Goal: Navigation & Orientation: Go to known website

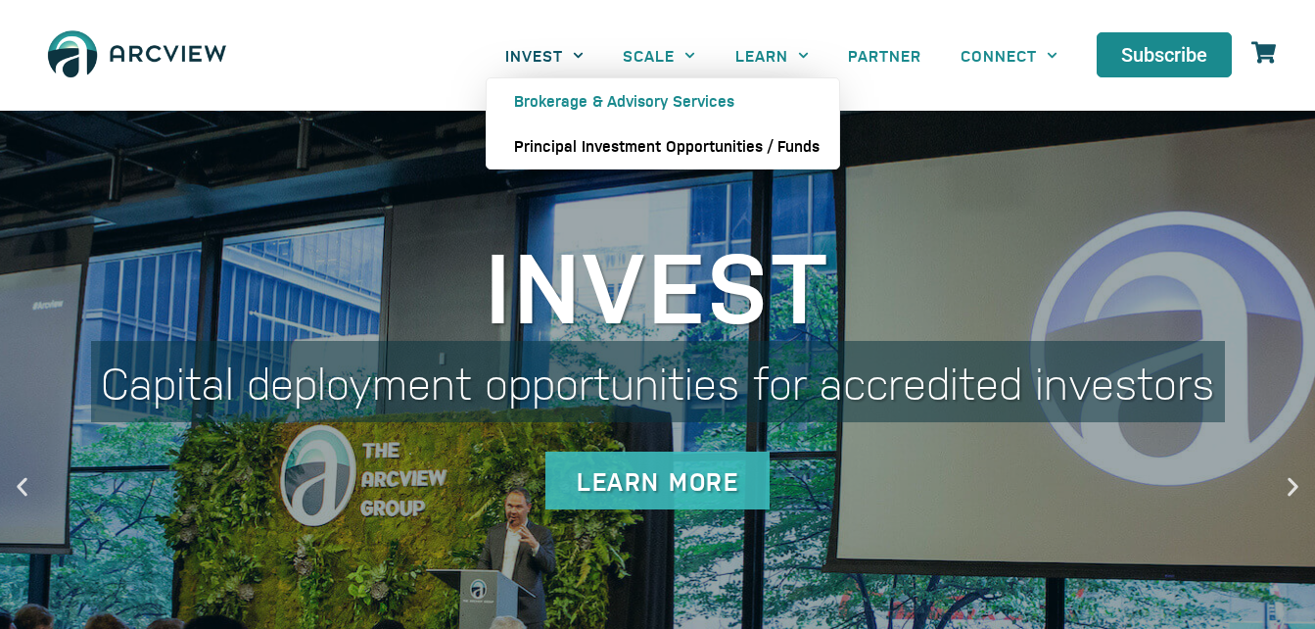
click at [564, 148] on link "Principal Investment Opportunities / Funds" at bounding box center [663, 145] width 352 height 45
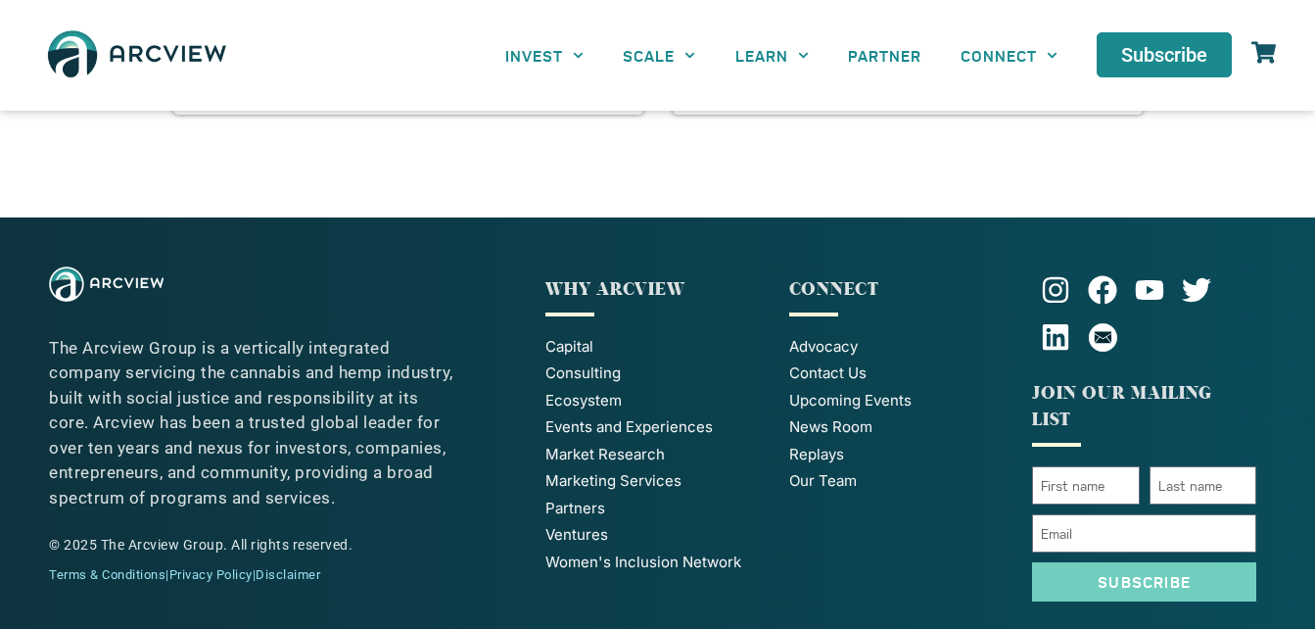
scroll to position [1826, 0]
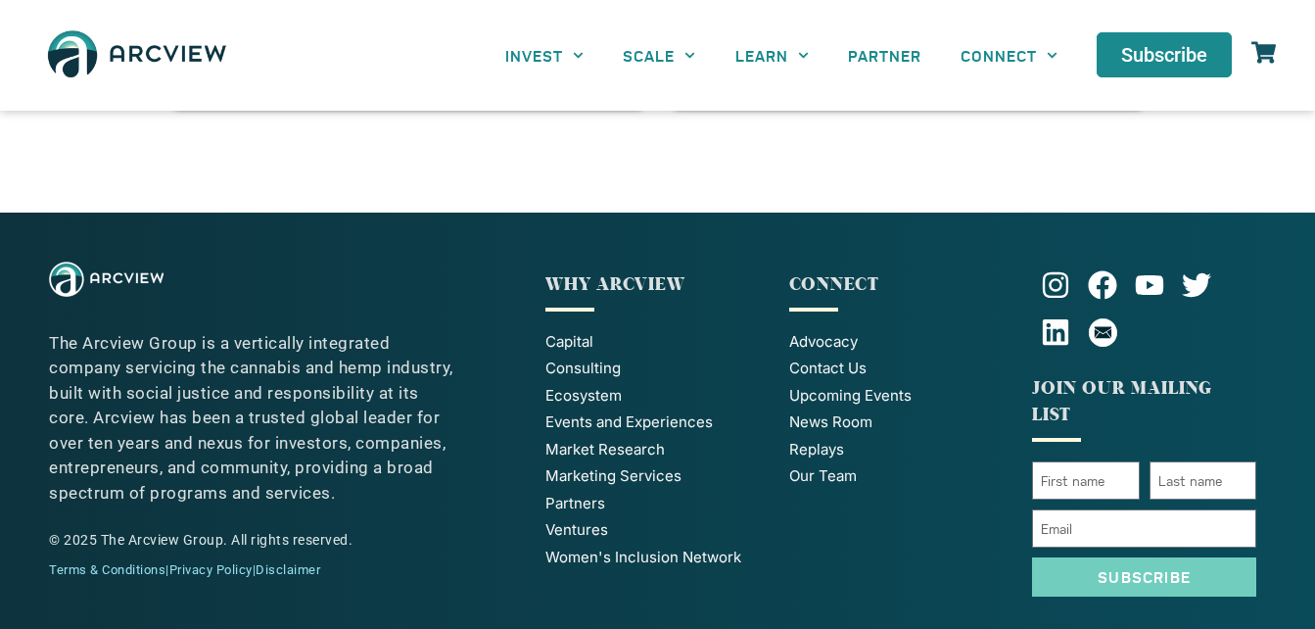
click at [849, 339] on span "Advocacy" at bounding box center [823, 342] width 69 height 23
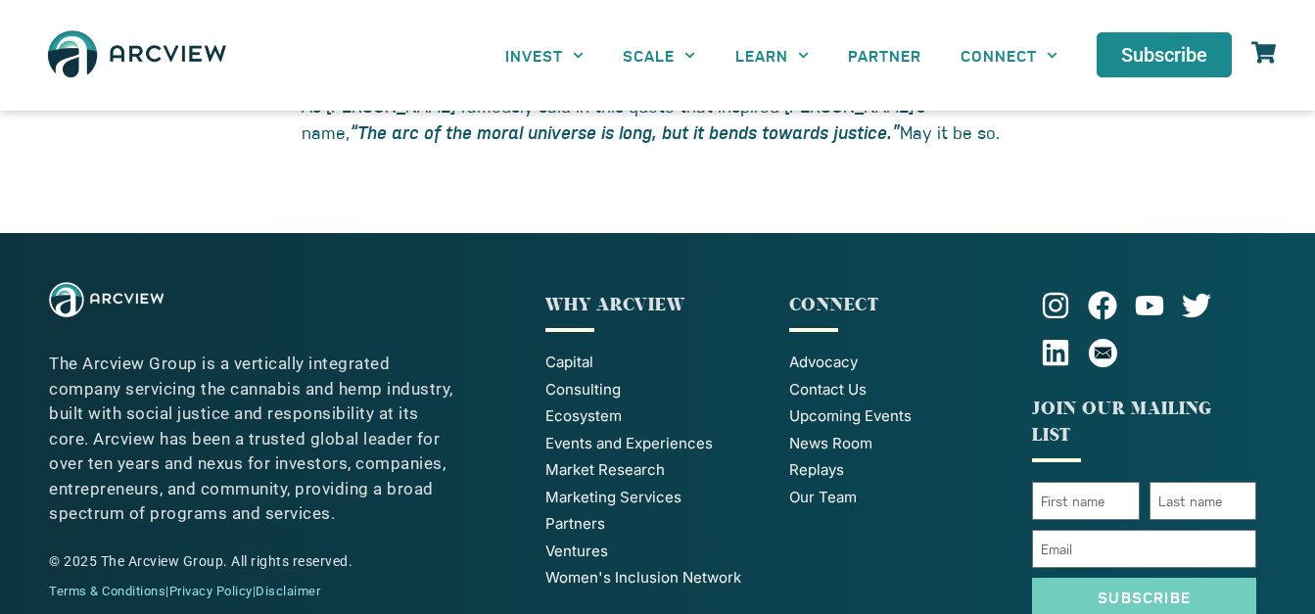
scroll to position [4438, 0]
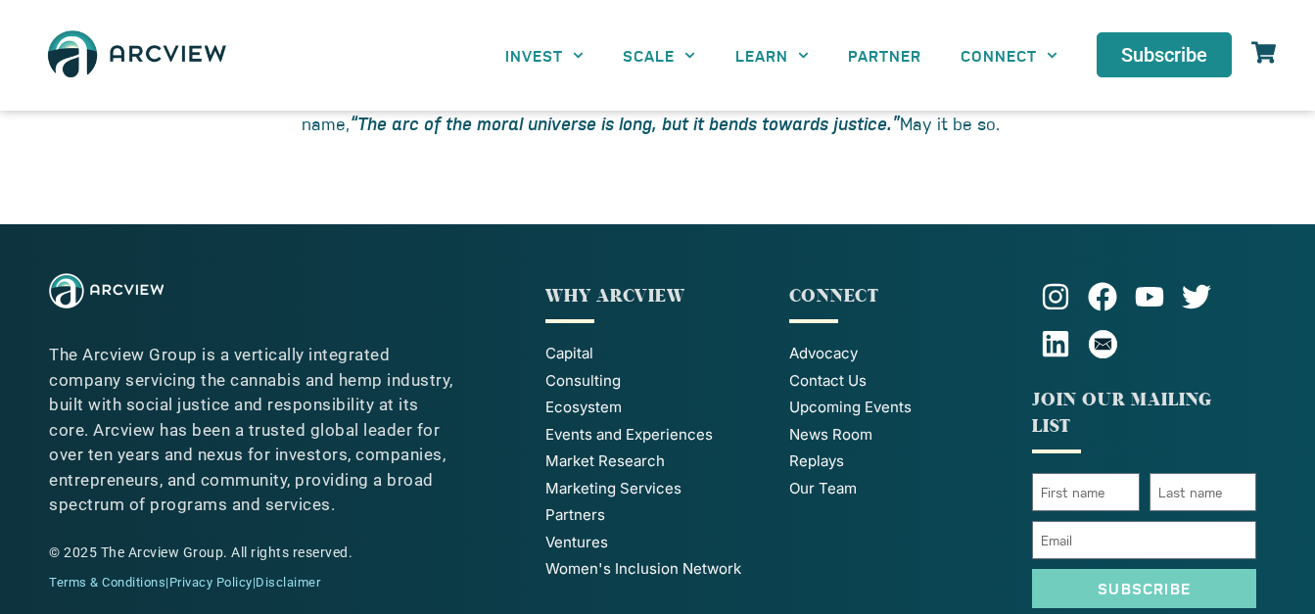
click at [580, 343] on span "Capital" at bounding box center [569, 354] width 48 height 23
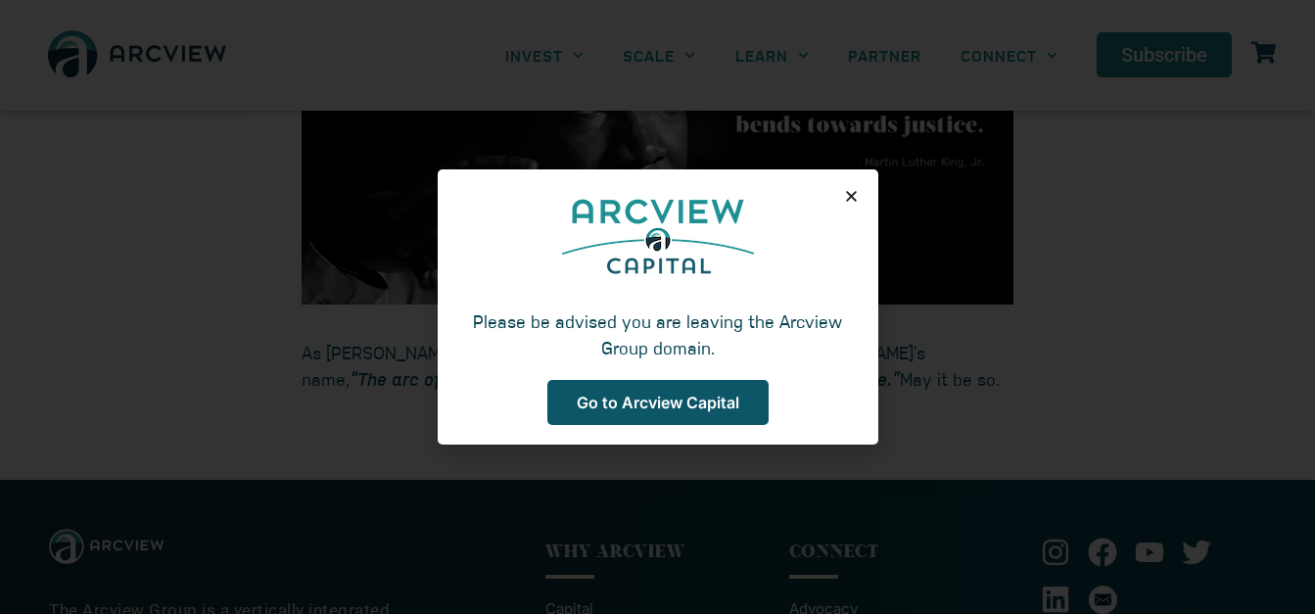
scroll to position [4438, 0]
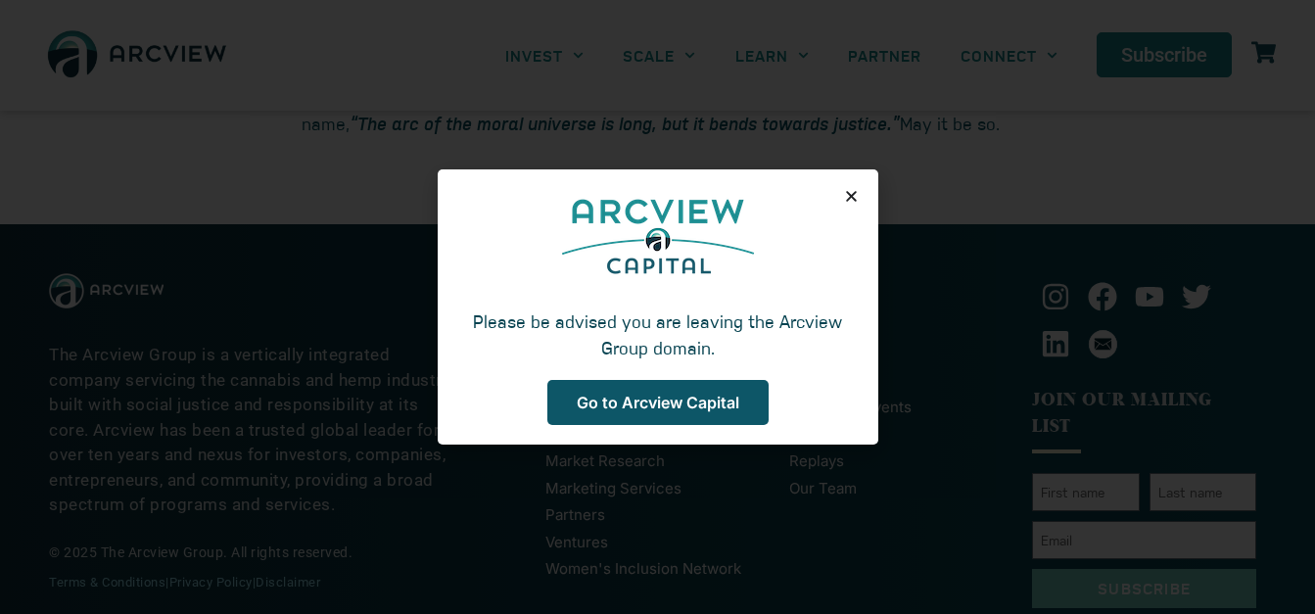
click at [654, 407] on span "Go to Arcview Capital" at bounding box center [658, 403] width 163 height 16
